Goal: Information Seeking & Learning: Learn about a topic

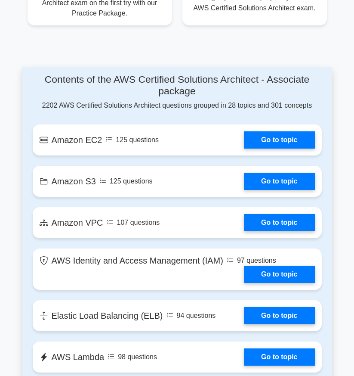
scroll to position [677, 0]
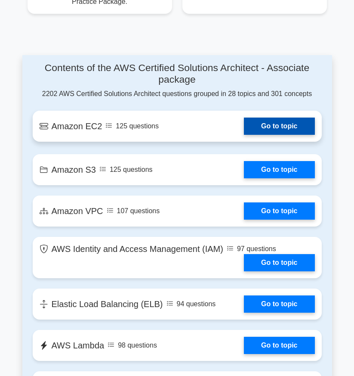
click at [244, 131] on link "Go to topic" at bounding box center [279, 126] width 71 height 17
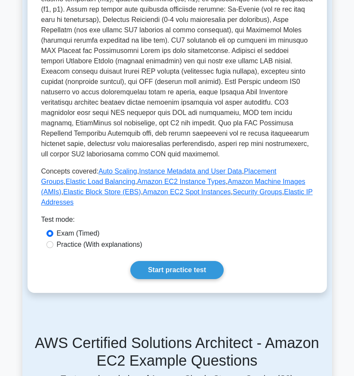
scroll to position [172, 0]
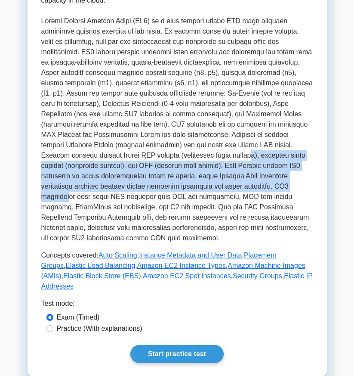
drag, startPoint x: 167, startPoint y: 184, endPoint x: 134, endPoint y: 116, distance: 75.3
click at [136, 119] on p at bounding box center [177, 129] width 272 height 227
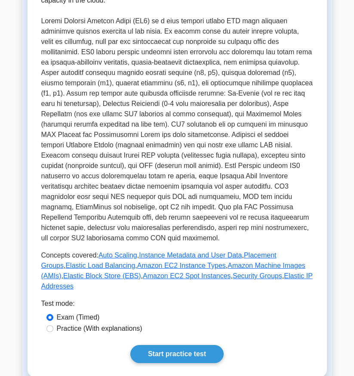
click at [133, 115] on p at bounding box center [177, 129] width 272 height 227
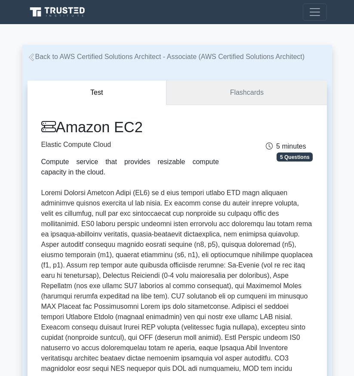
click at [228, 86] on link "Flashcards" at bounding box center [247, 93] width 160 height 25
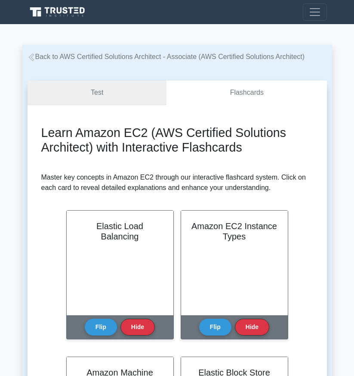
click at [114, 96] on link "Test" at bounding box center [98, 93] width 140 height 25
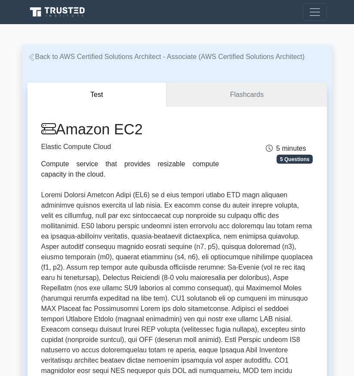
click at [183, 20] on div "Register" at bounding box center [177, 11] width 310 height 17
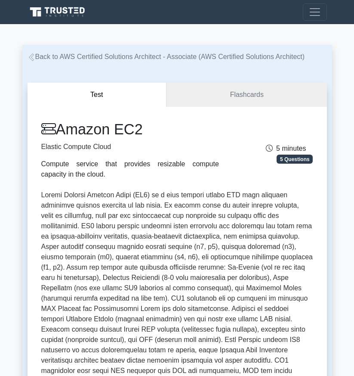
click at [182, 18] on div "Register" at bounding box center [177, 11] width 310 height 17
